Goal: Task Accomplishment & Management: Manage account settings

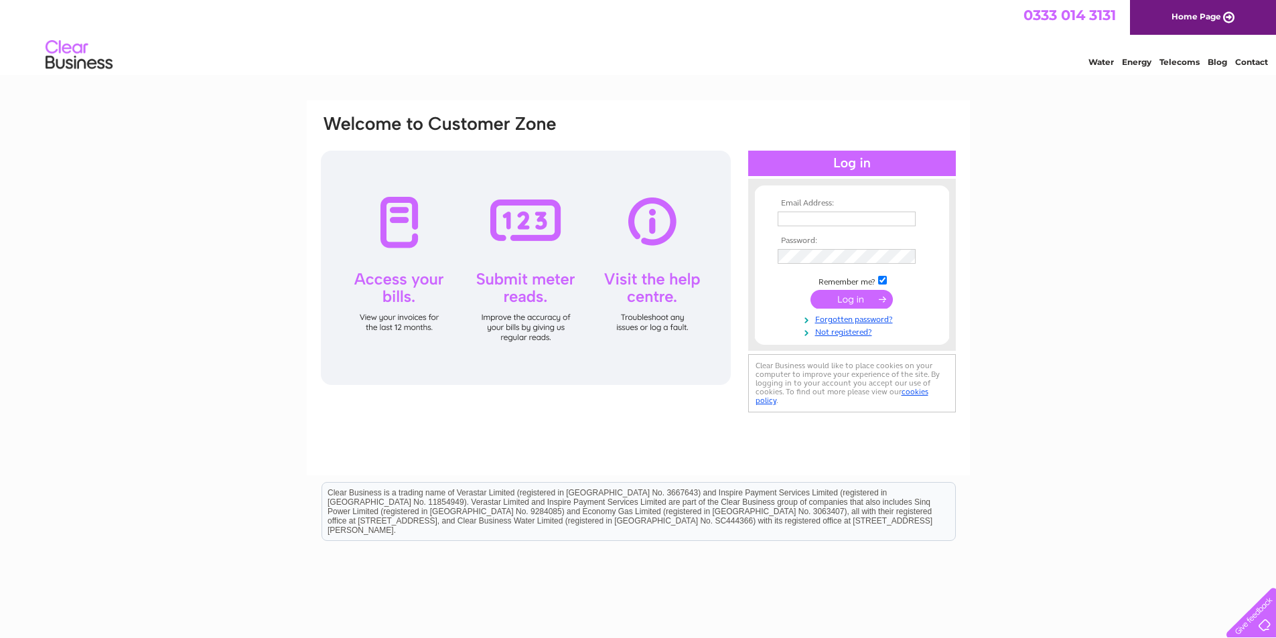
type input "[PERSON_NAME][EMAIL_ADDRESS][DOMAIN_NAME]"
click at [864, 298] on input "submit" at bounding box center [851, 299] width 82 height 19
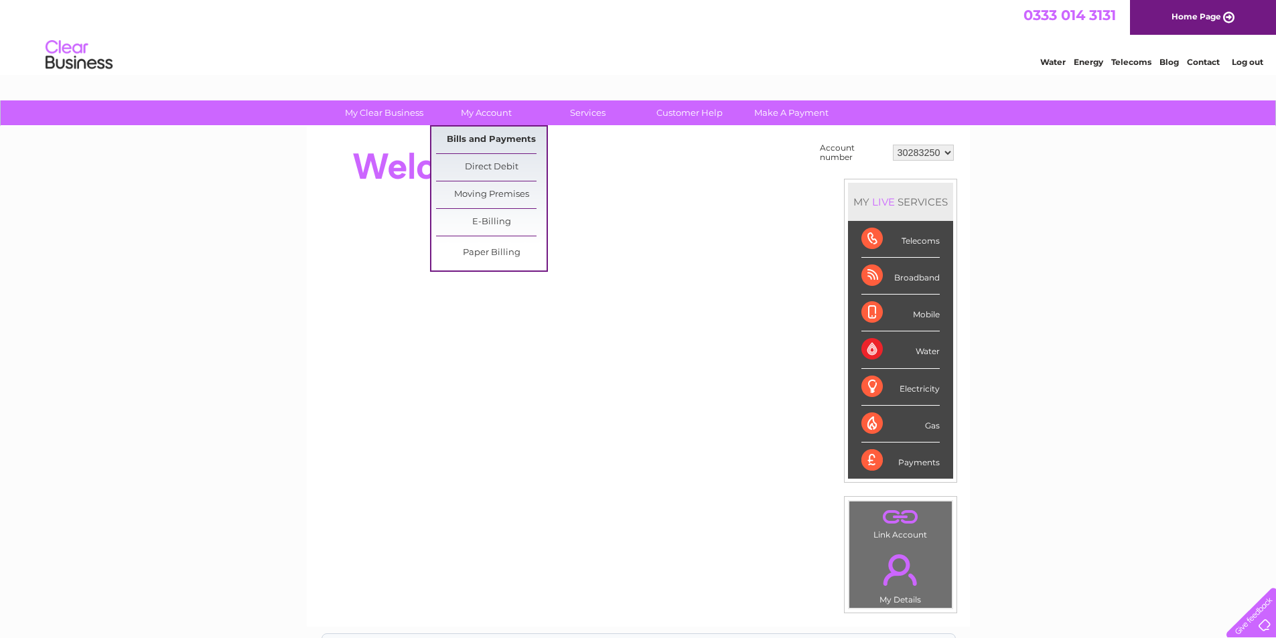
click at [488, 133] on link "Bills and Payments" at bounding box center [491, 140] width 110 height 27
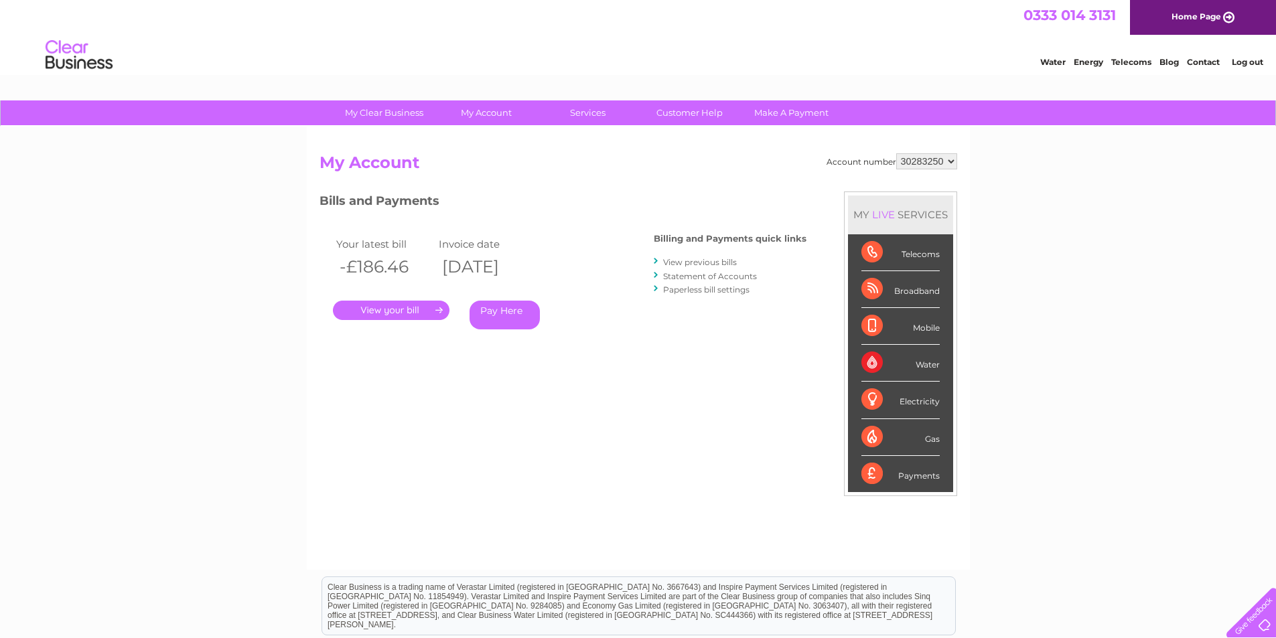
click at [423, 312] on link "." at bounding box center [391, 310] width 117 height 19
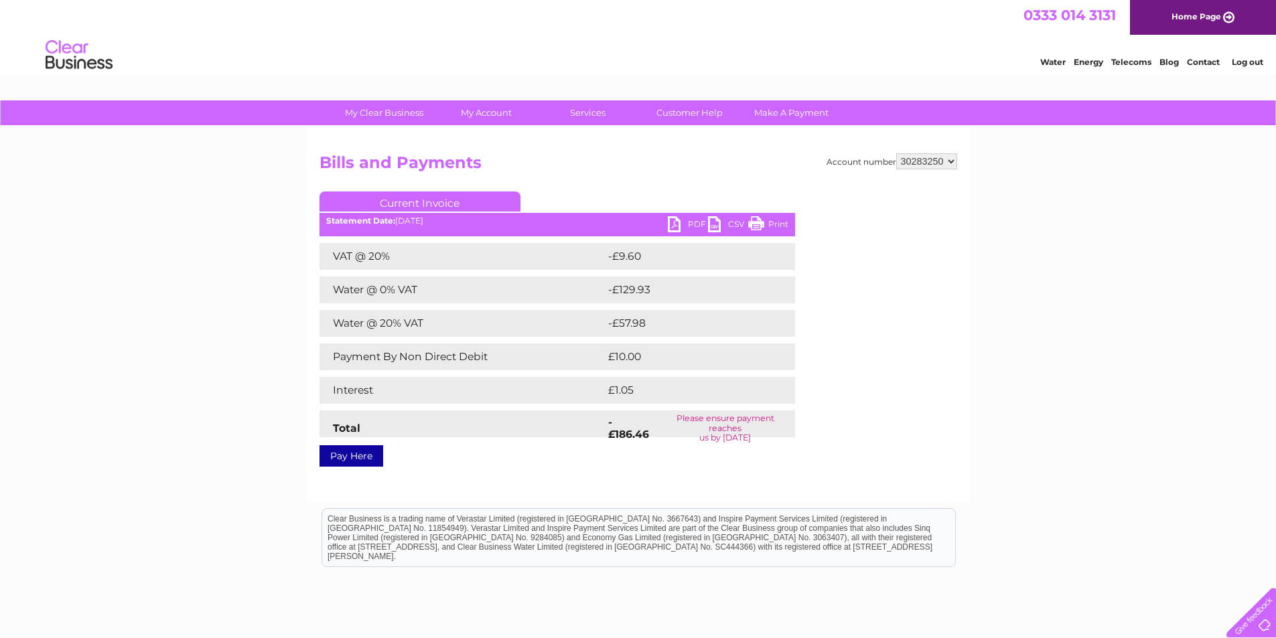
click at [678, 224] on link "PDF" at bounding box center [688, 225] width 40 height 19
